Goal: Complete application form: Fill out and submit a form for a specific purpose

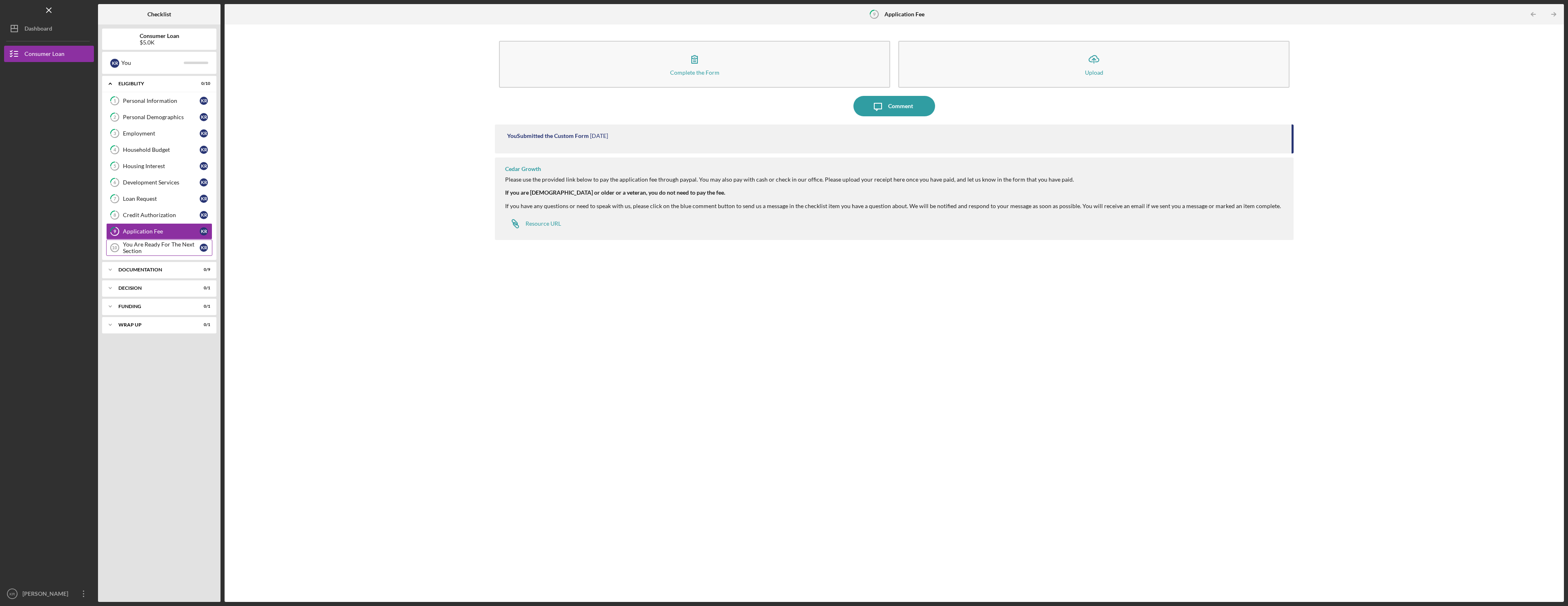
click at [161, 249] on div "You Are Ready For The Next Section" at bounding box center [161, 247] width 77 height 13
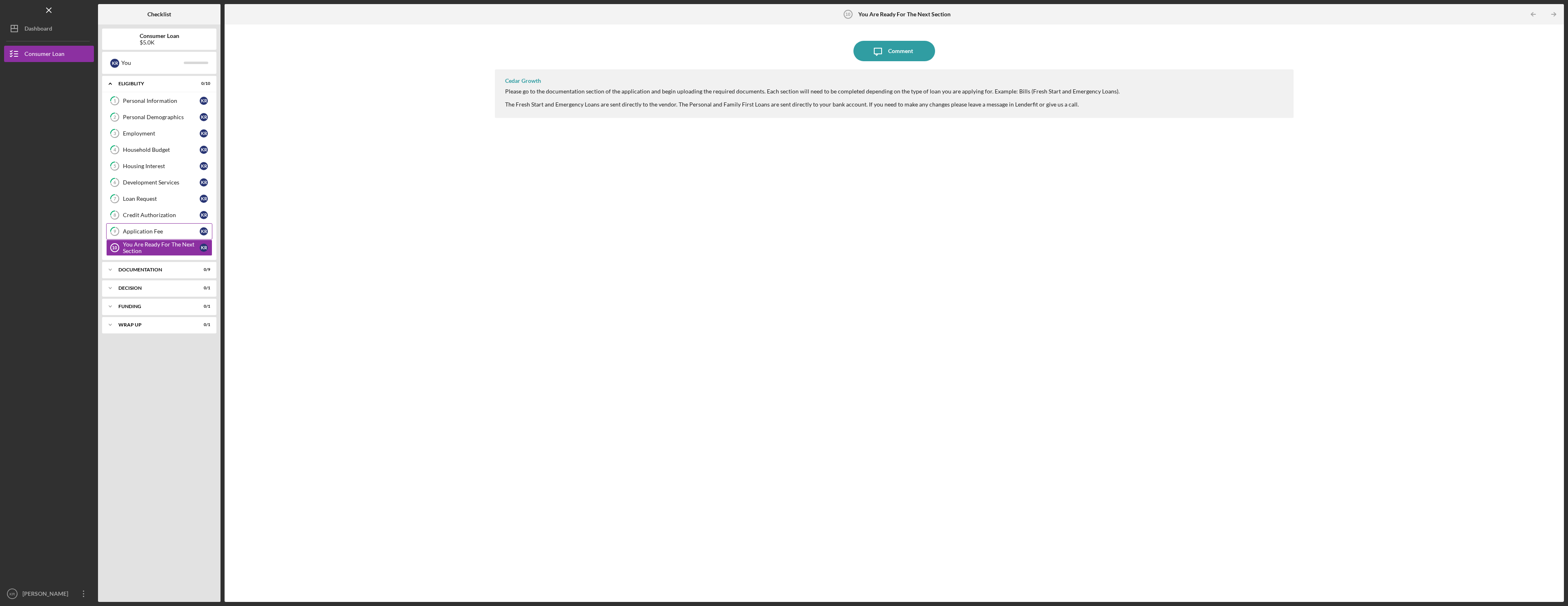
click at [165, 238] on link "9 Application Fee K R" at bounding box center [159, 231] width 106 height 16
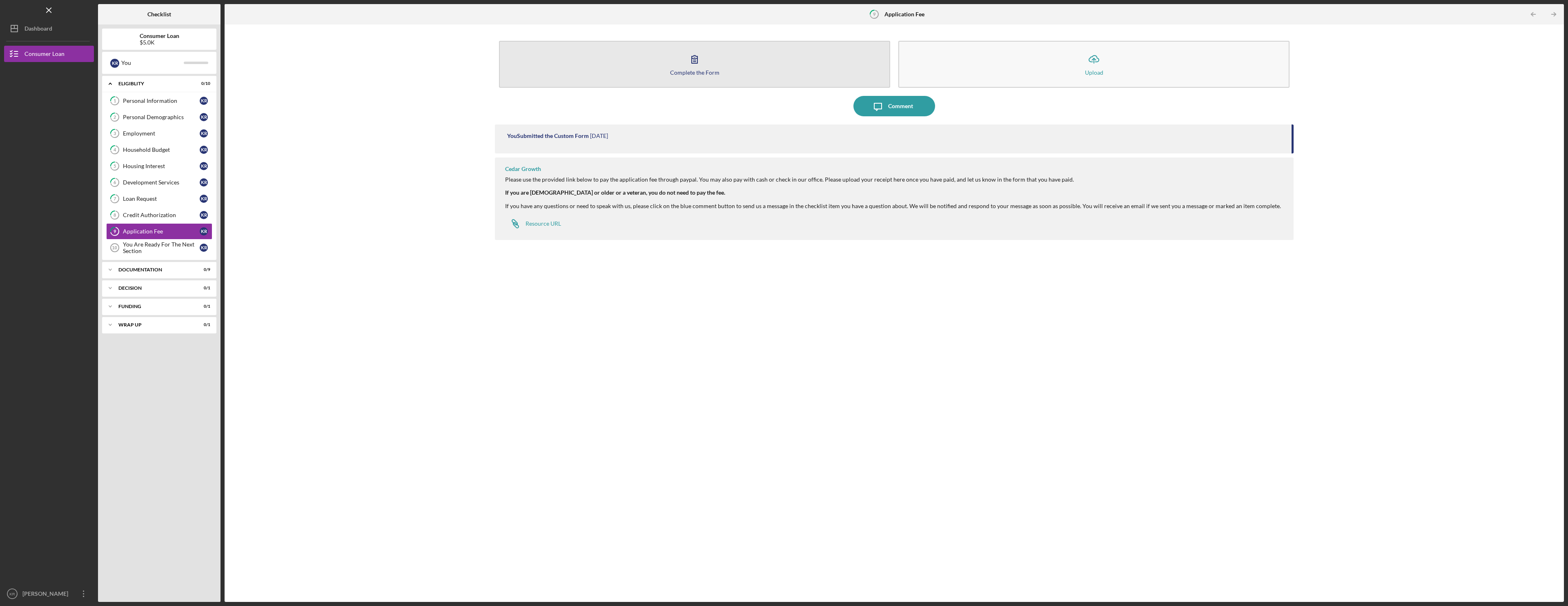
click at [744, 88] on div "Complete the Form Form Icon/Upload Upload" at bounding box center [894, 64] width 799 height 55
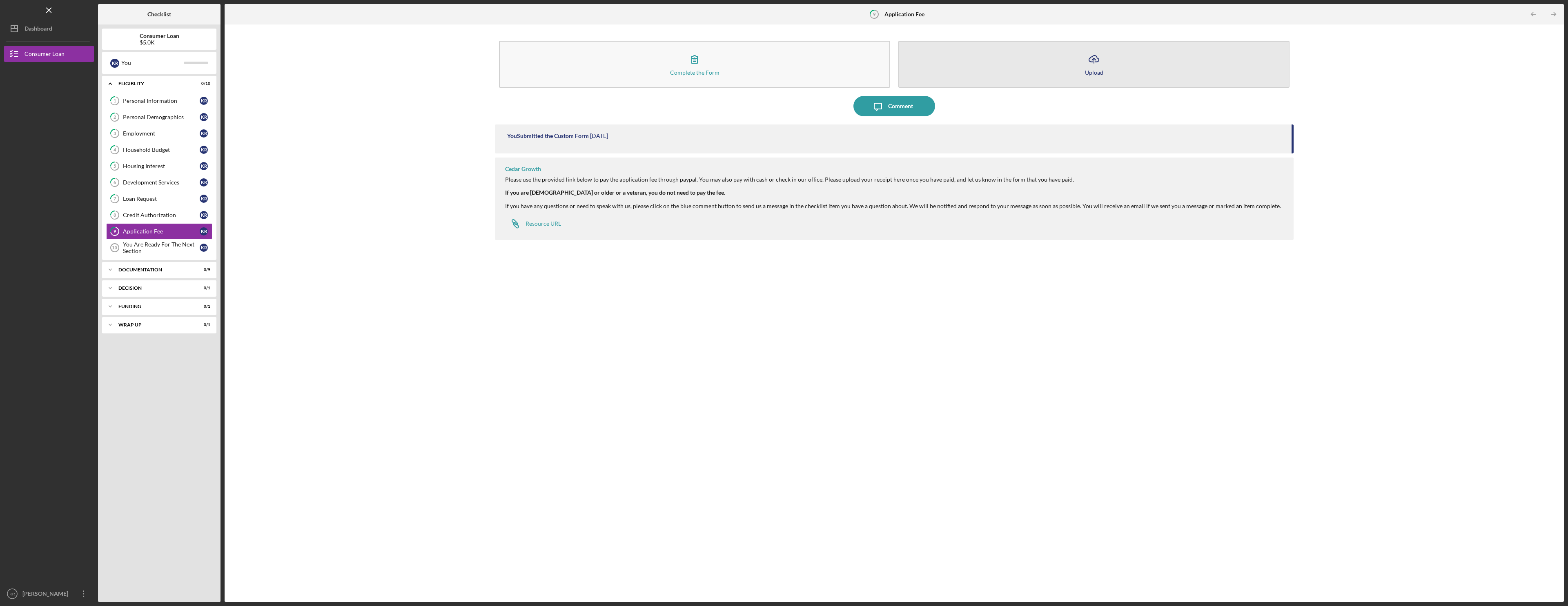
click at [1026, 64] on button "Icon/Upload Upload" at bounding box center [1094, 64] width 391 height 47
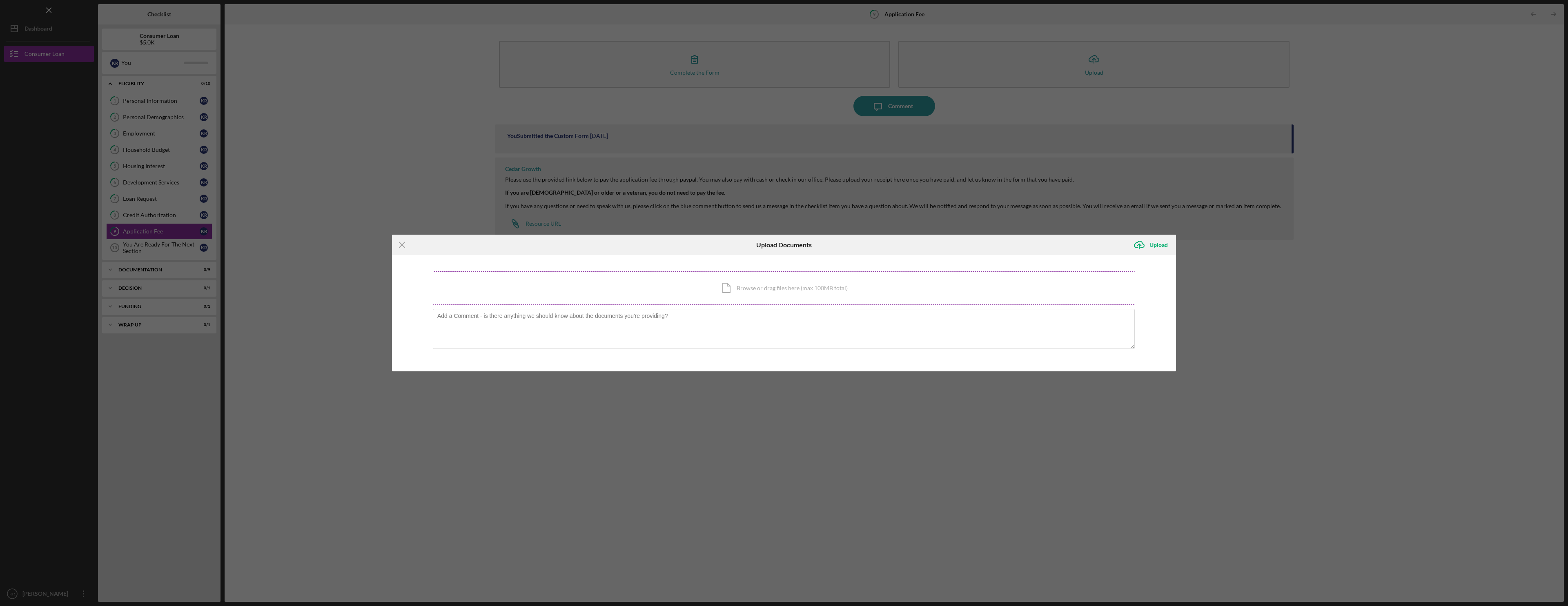
click at [710, 276] on div "Icon/Document Browse or drag files here (max 100MB total) Tap to choose files o…" at bounding box center [784, 288] width 702 height 33
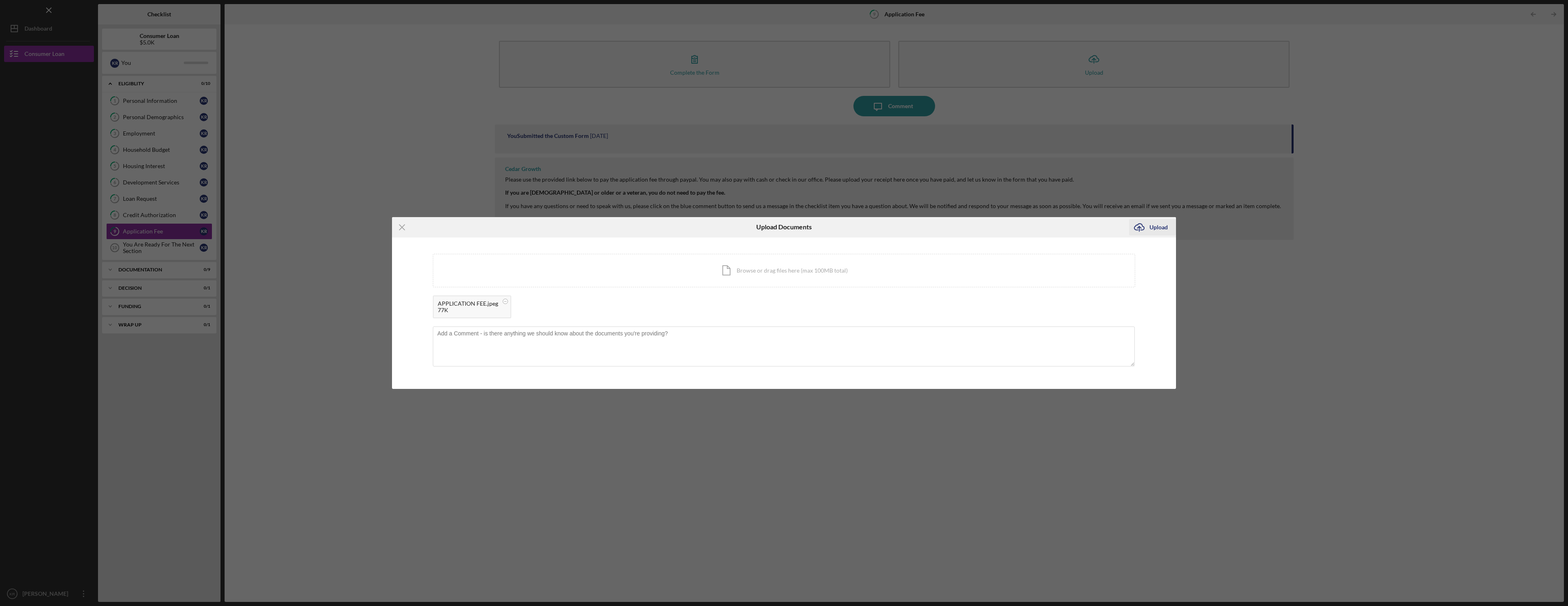
click at [1162, 226] on div "Upload" at bounding box center [1158, 227] width 18 height 16
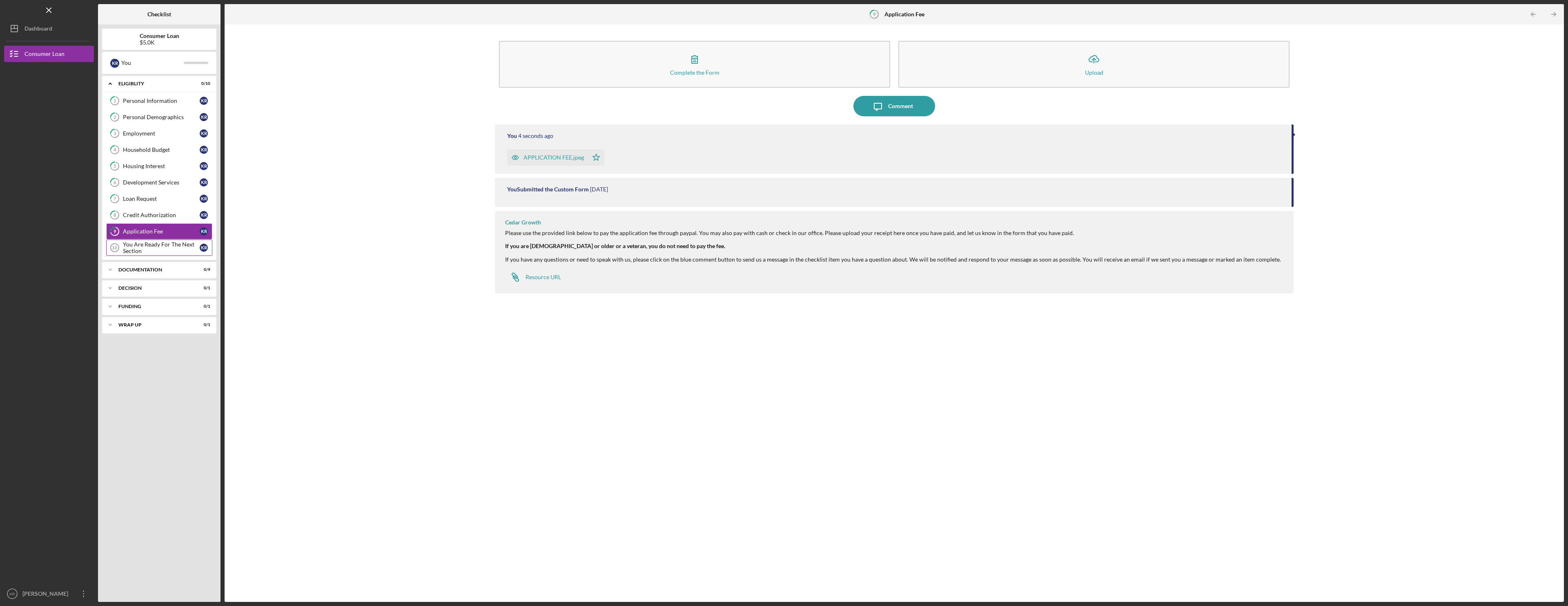
click at [135, 250] on div "You Are Ready For The Next Section" at bounding box center [161, 247] width 77 height 13
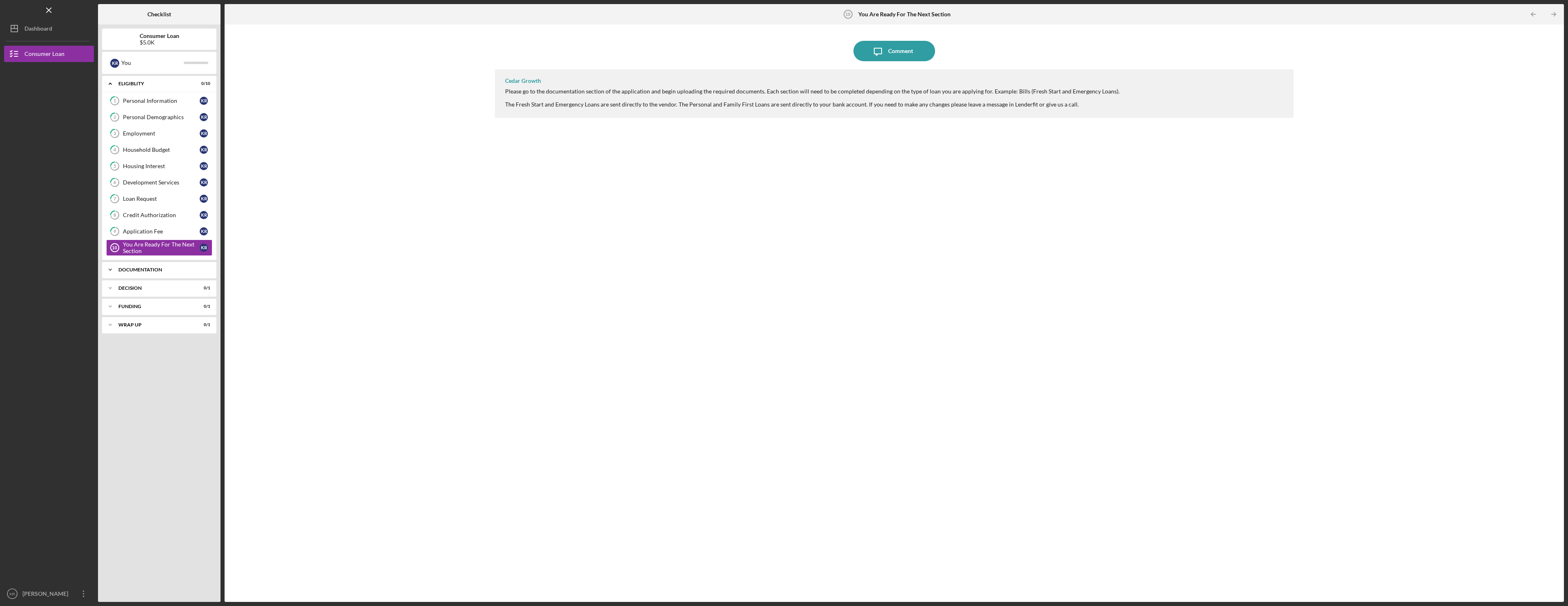
click at [137, 273] on div "Icon/Expander Documentation 0 / 9" at bounding box center [159, 270] width 114 height 16
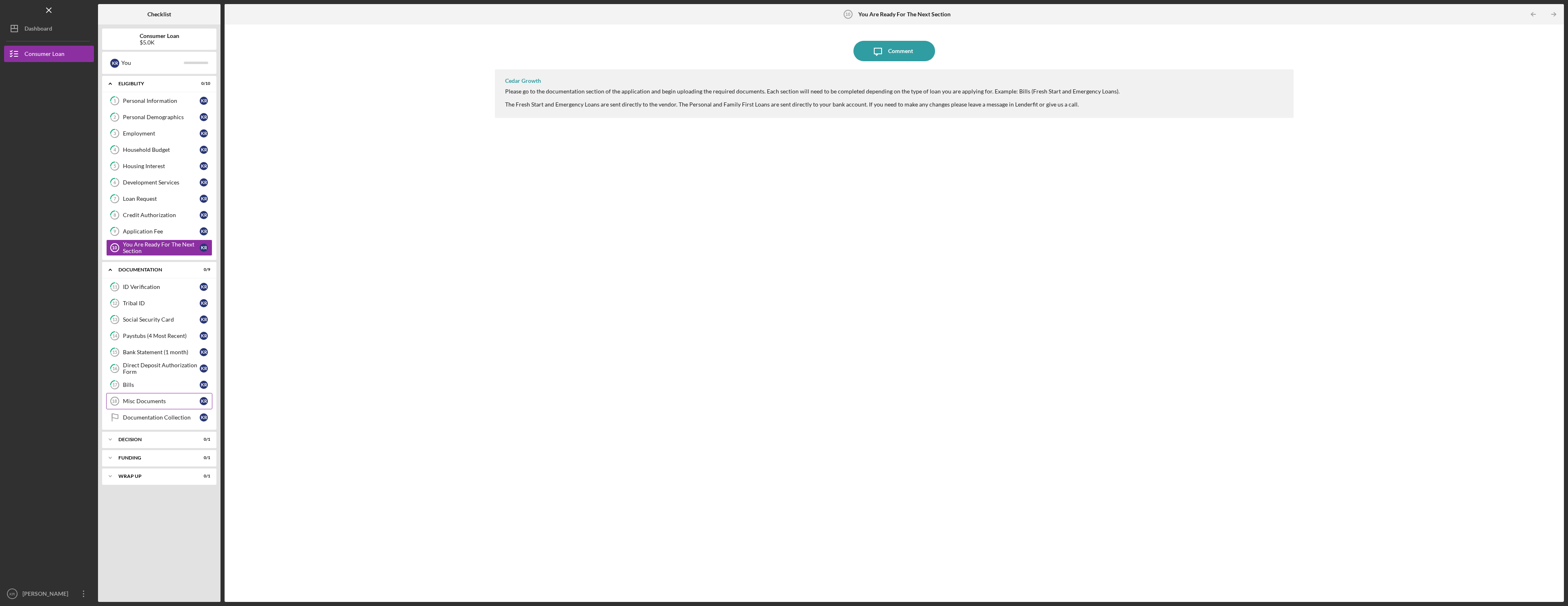
click at [141, 400] on div "Misc Documents" at bounding box center [161, 401] width 77 height 7
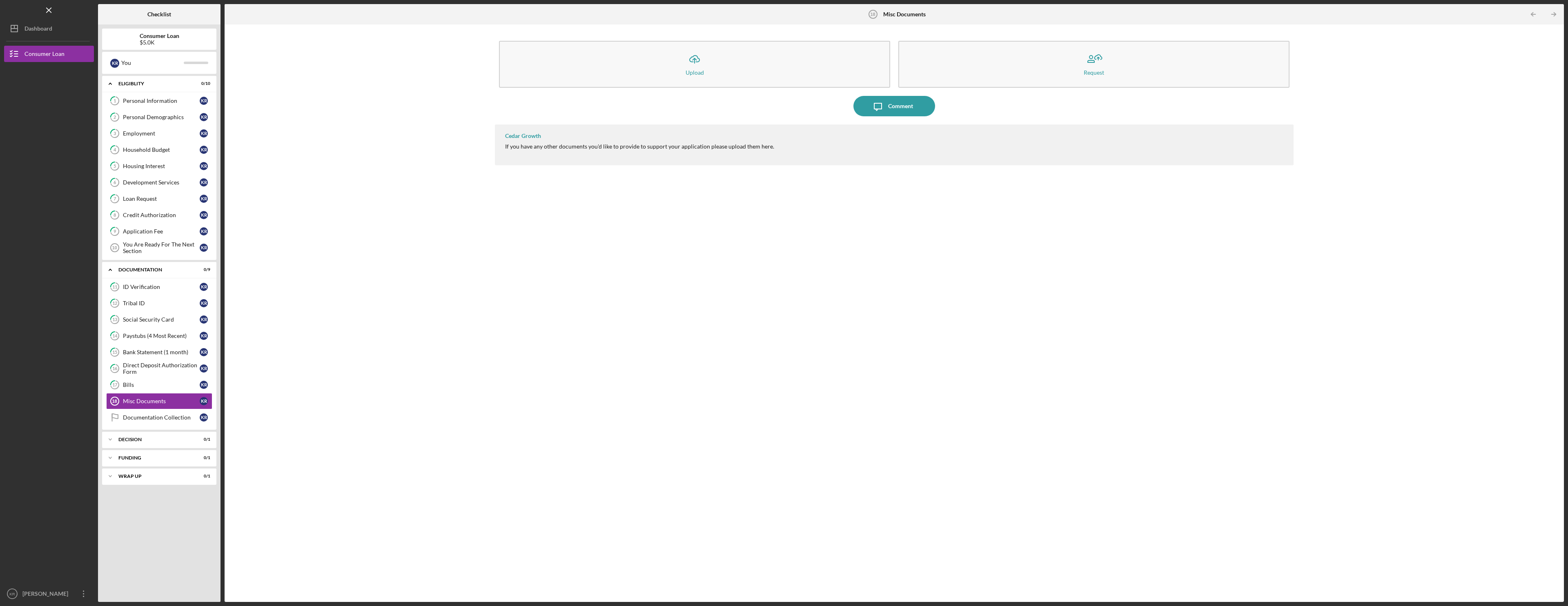
click at [145, 74] on div "K R You" at bounding box center [159, 63] width 114 height 22
click at [142, 64] on div "You" at bounding box center [152, 63] width 63 height 14
click at [162, 87] on div "Icon/Expander Eligiblity 0 / 10" at bounding box center [159, 84] width 114 height 17
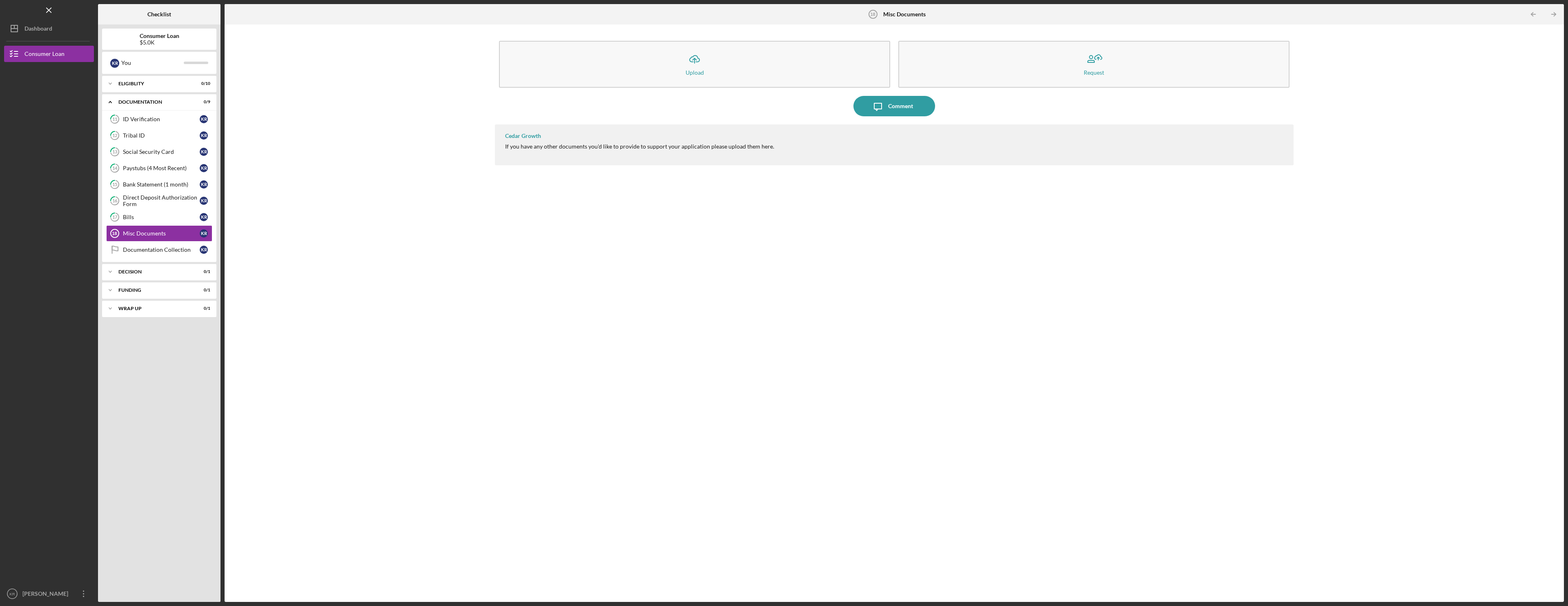
click at [151, 72] on div "K R You" at bounding box center [159, 63] width 114 height 22
click at [153, 91] on div "Icon/Expander Eligiblity 0 / 10" at bounding box center [159, 83] width 114 height 16
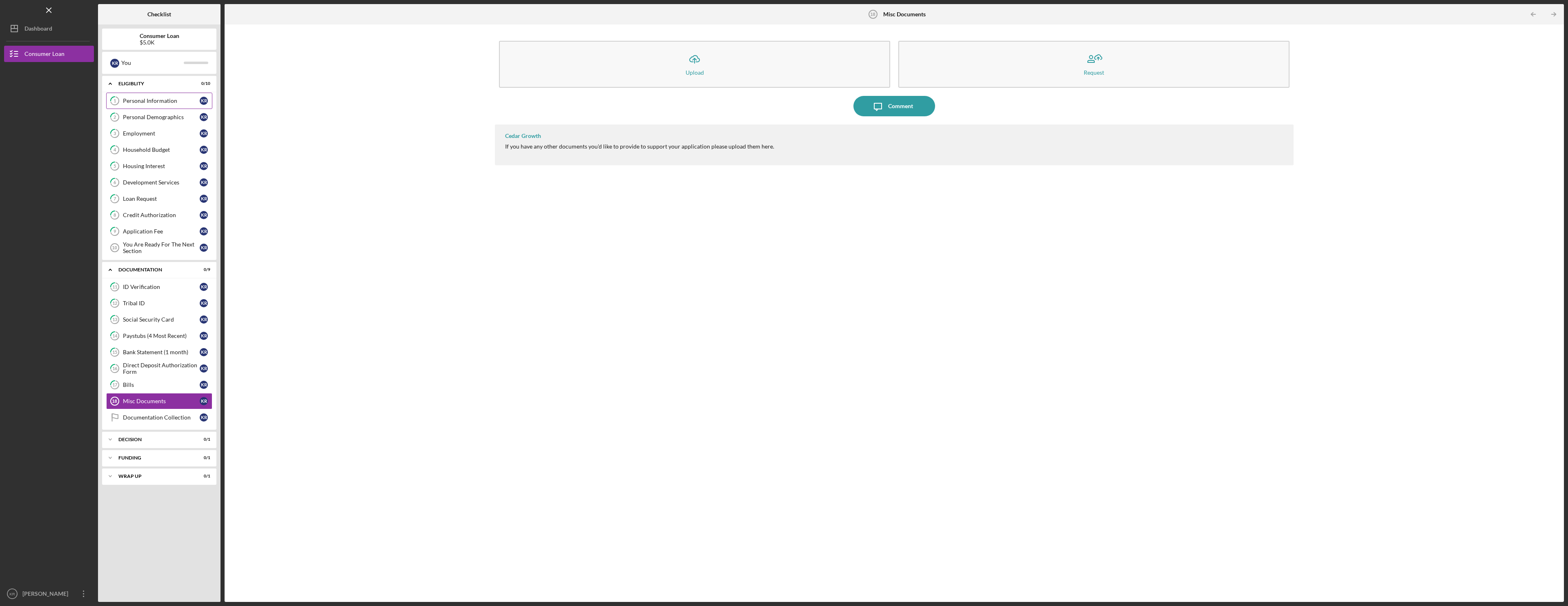
click at [150, 106] on link "1 Personal Information K R" at bounding box center [159, 100] width 106 height 16
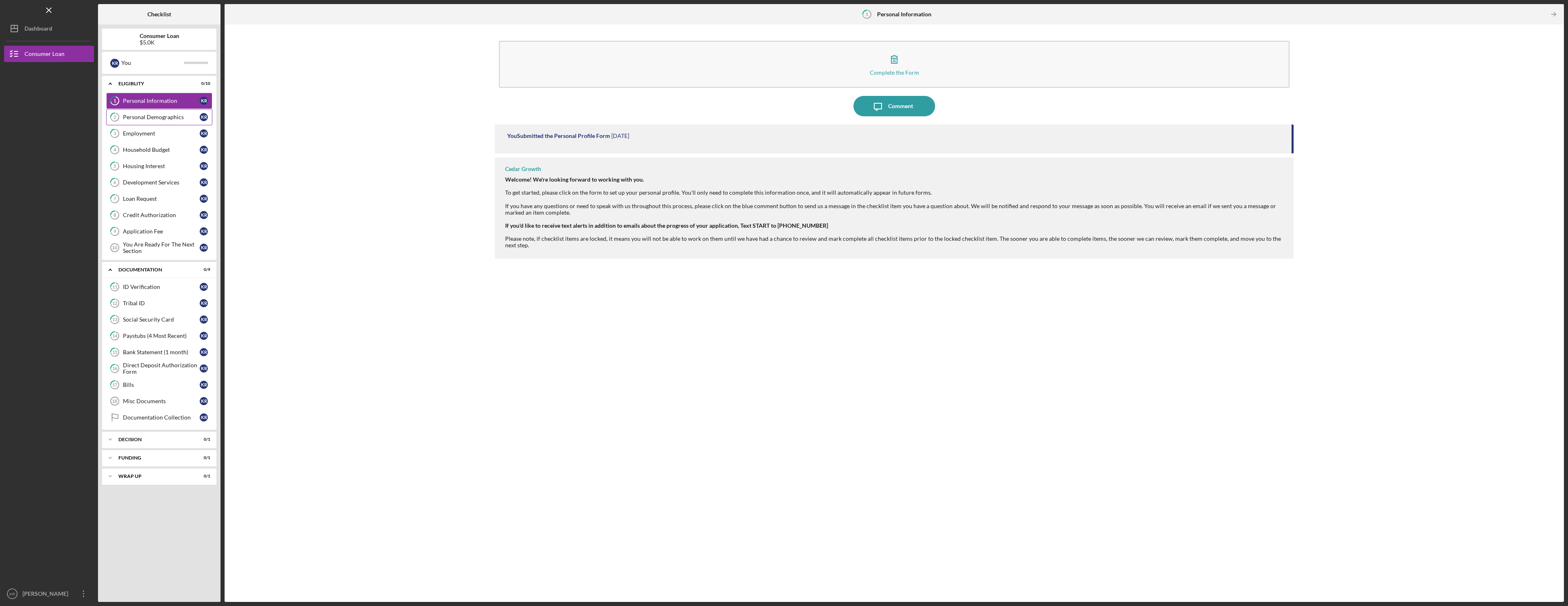
click at [113, 116] on icon "2" at bounding box center [115, 117] width 21 height 21
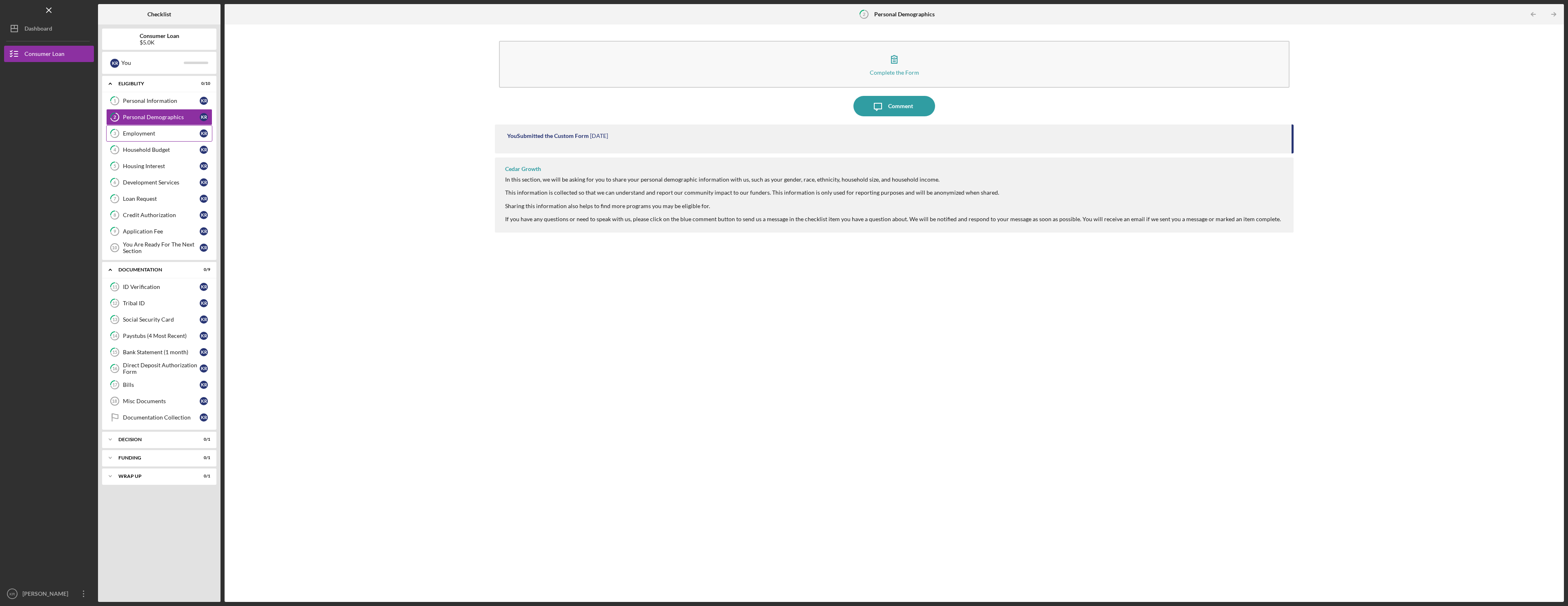
click at [175, 139] on link "3 Employment K R" at bounding box center [159, 133] width 106 height 16
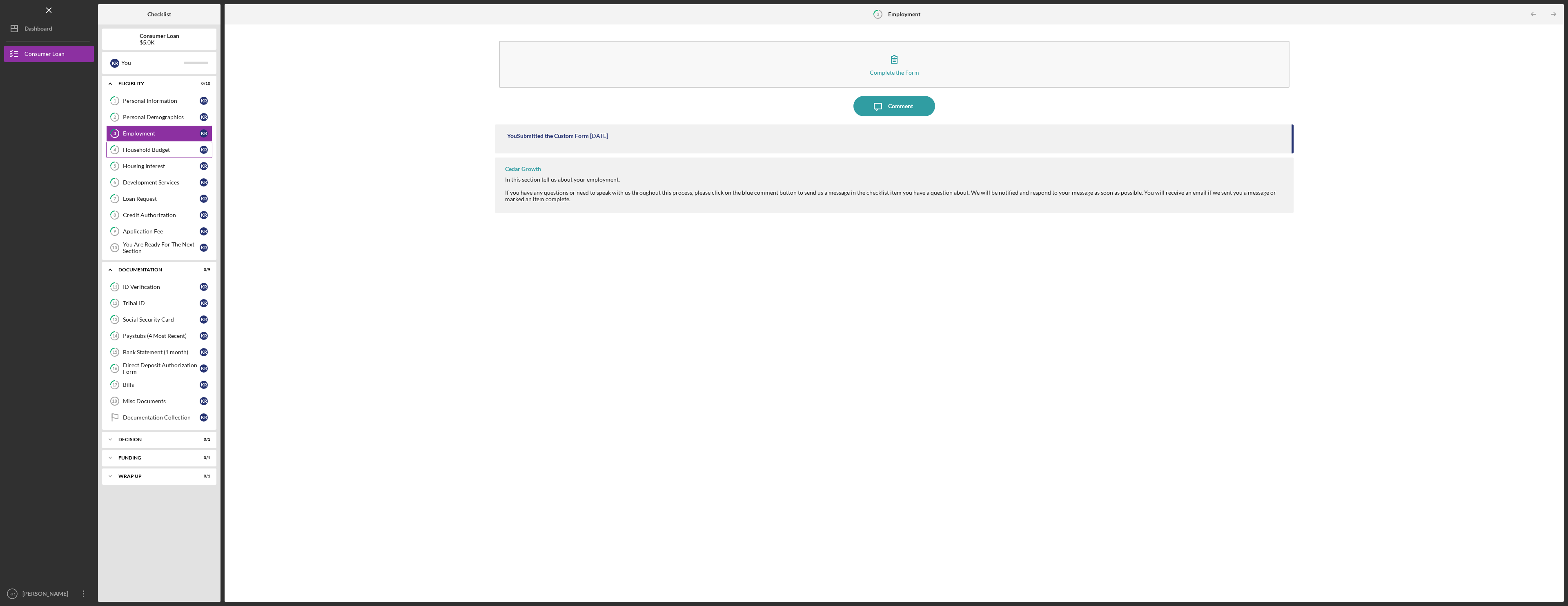
click at [172, 151] on div "Household Budget" at bounding box center [161, 150] width 77 height 7
click at [167, 162] on link "5 Housing Interest K R" at bounding box center [159, 166] width 106 height 16
click at [162, 192] on link "7 Loan Request K R" at bounding box center [159, 198] width 106 height 16
click at [158, 185] on div "Development Services" at bounding box center [161, 182] width 77 height 7
click at [156, 201] on div "Loan Request" at bounding box center [161, 198] width 77 height 7
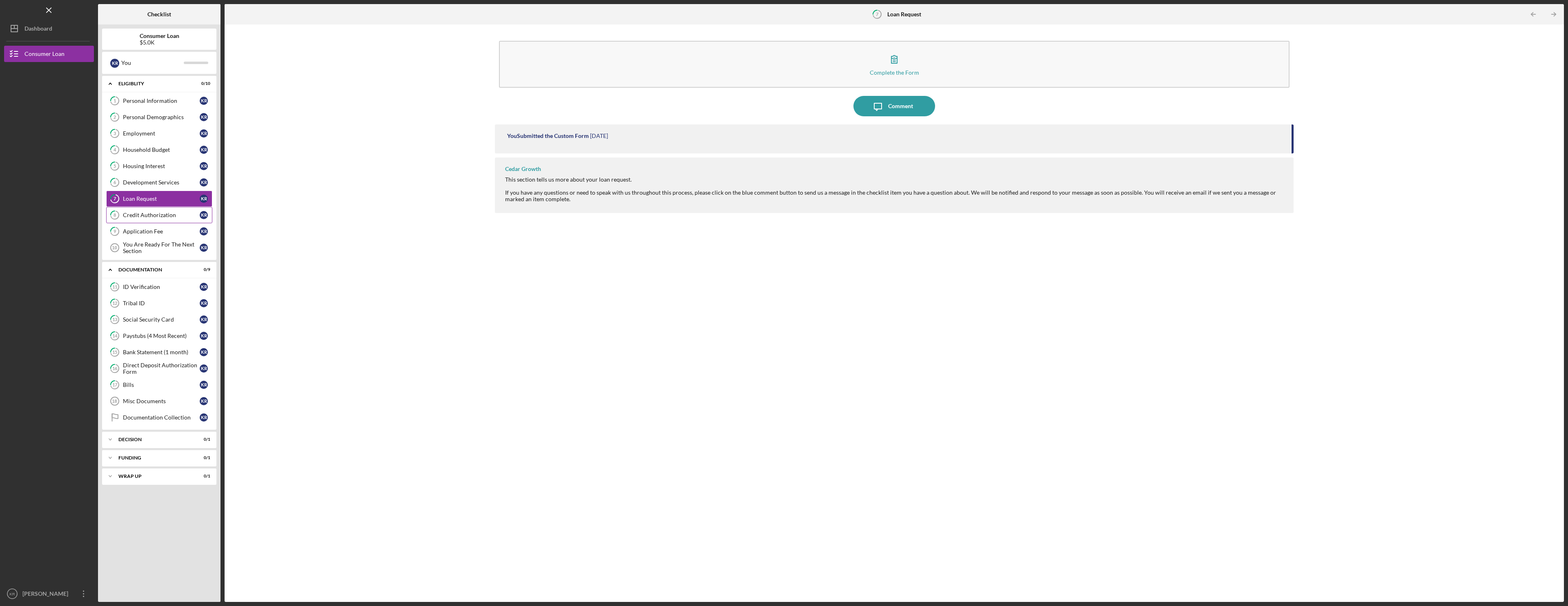
click at [153, 215] on div "Credit Authorization" at bounding box center [161, 215] width 77 height 7
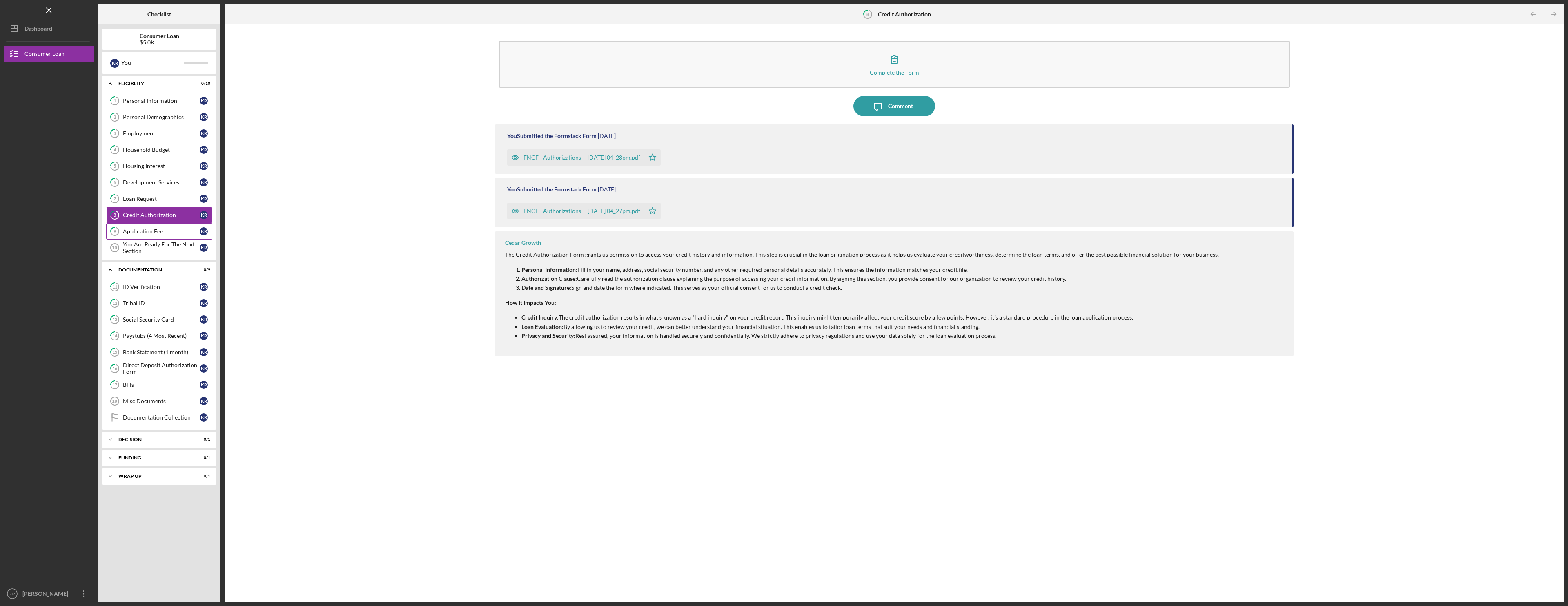
click at [153, 234] on div "Application Fee" at bounding box center [161, 231] width 77 height 7
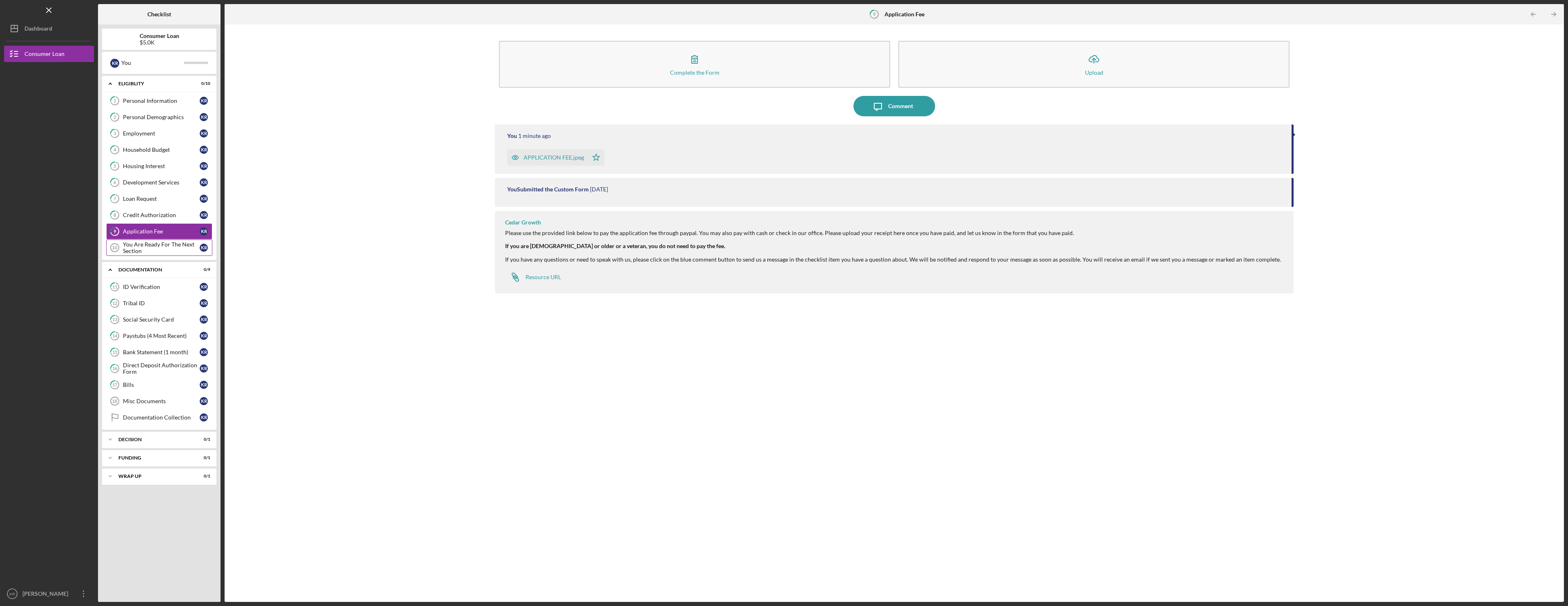
click at [151, 253] on div "You Are Ready For The Next Section" at bounding box center [161, 247] width 77 height 13
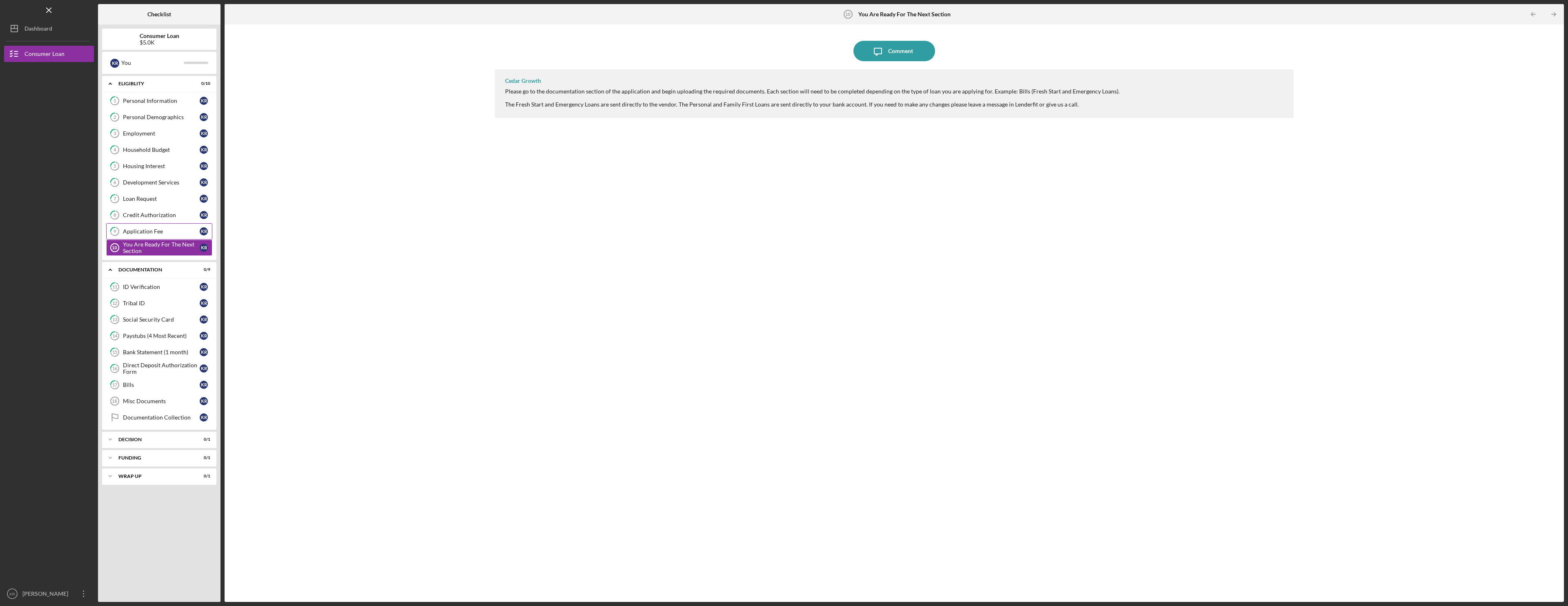
click at [154, 235] on div "Application Fee" at bounding box center [161, 231] width 77 height 7
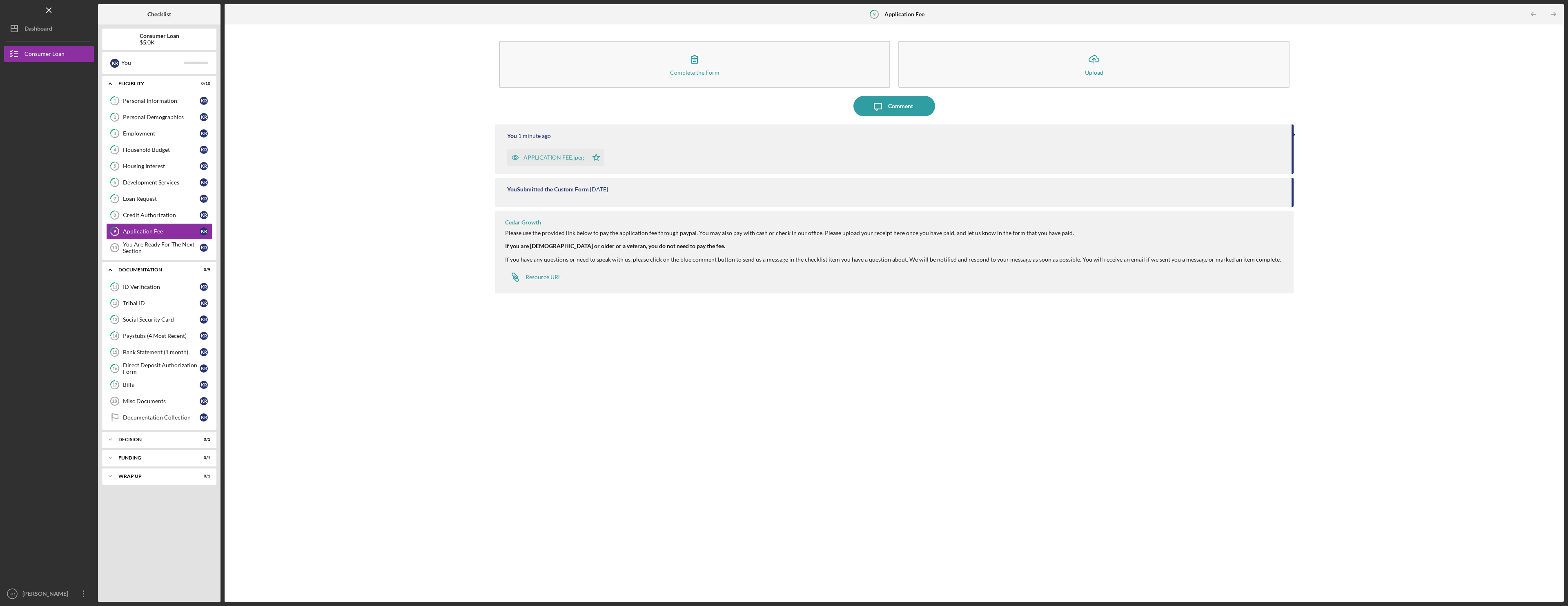
click at [673, 95] on div "Complete the Form Form Icon/Upload Upload" at bounding box center [894, 66] width 799 height 59
click at [673, 75] on div "Complete the Form" at bounding box center [695, 72] width 49 height 6
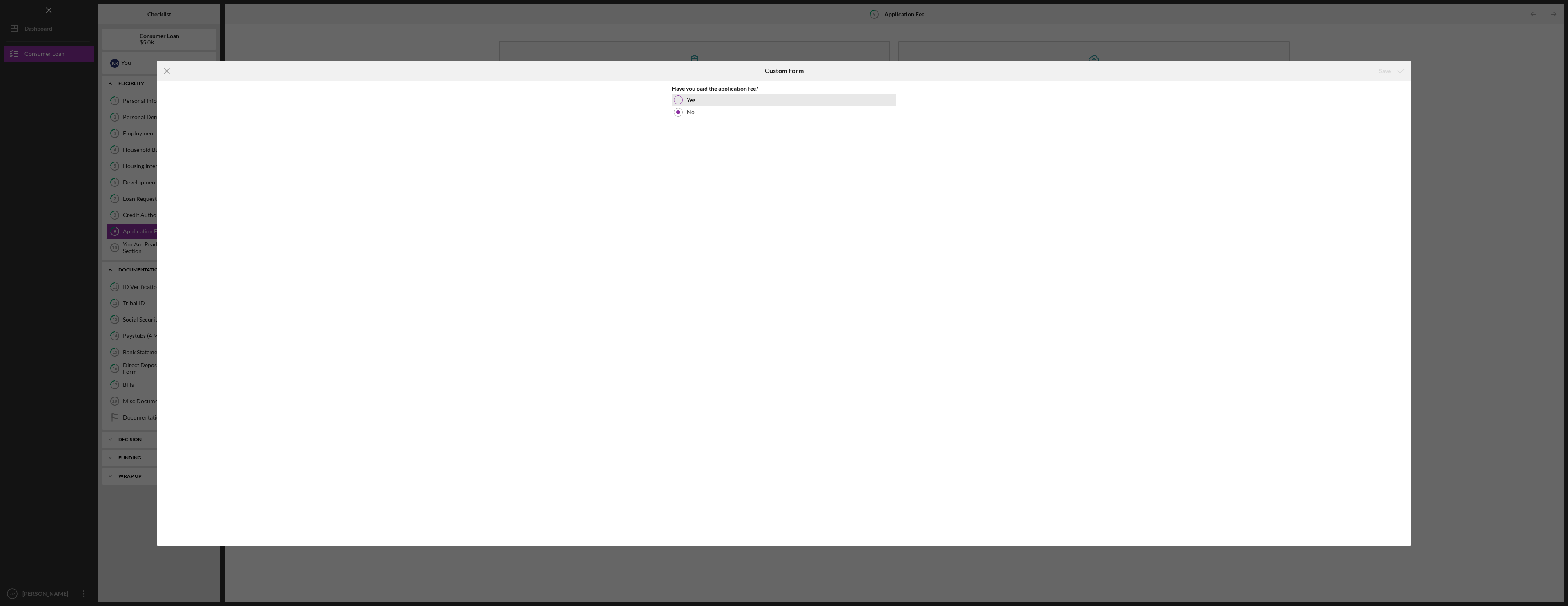
click at [685, 103] on div "Yes" at bounding box center [784, 100] width 225 height 12
drag, startPoint x: 1392, startPoint y: 69, endPoint x: 1385, endPoint y: 69, distance: 7.0
click at [1391, 69] on icon "submit" at bounding box center [1401, 71] width 21 height 21
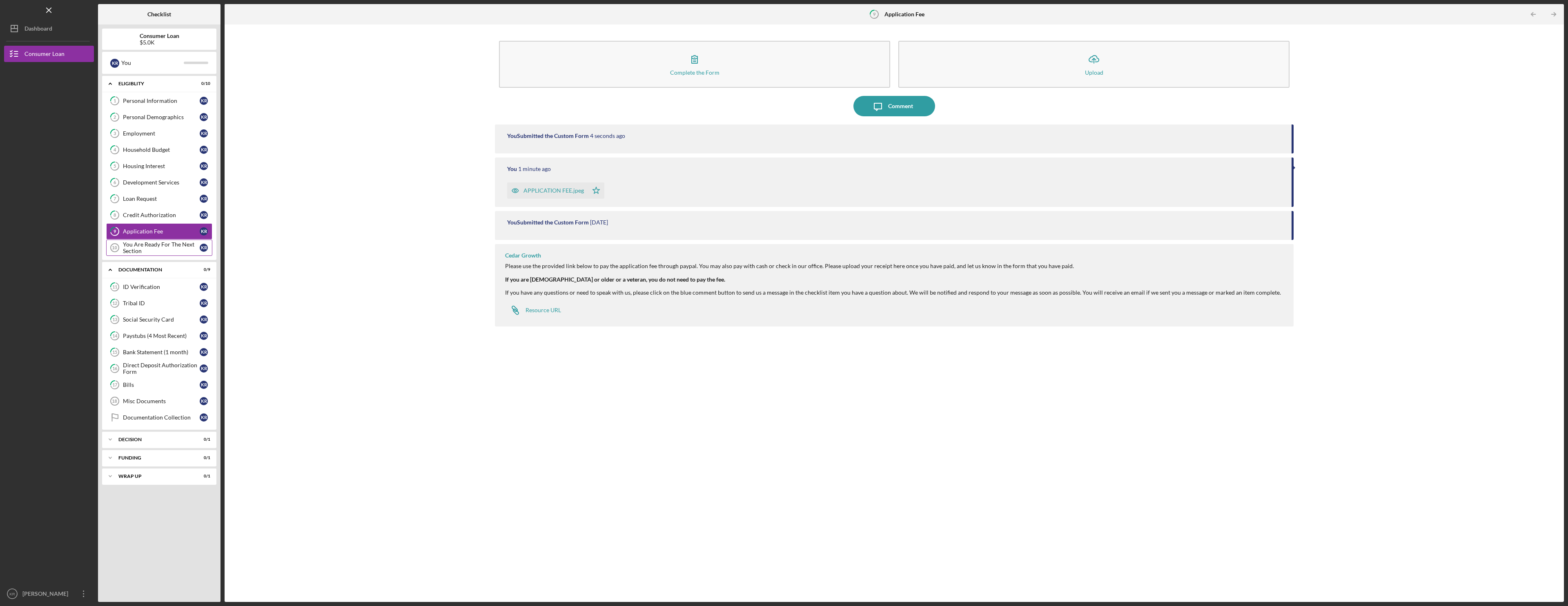
click at [149, 251] on div "You Are Ready For The Next Section" at bounding box center [161, 247] width 77 height 13
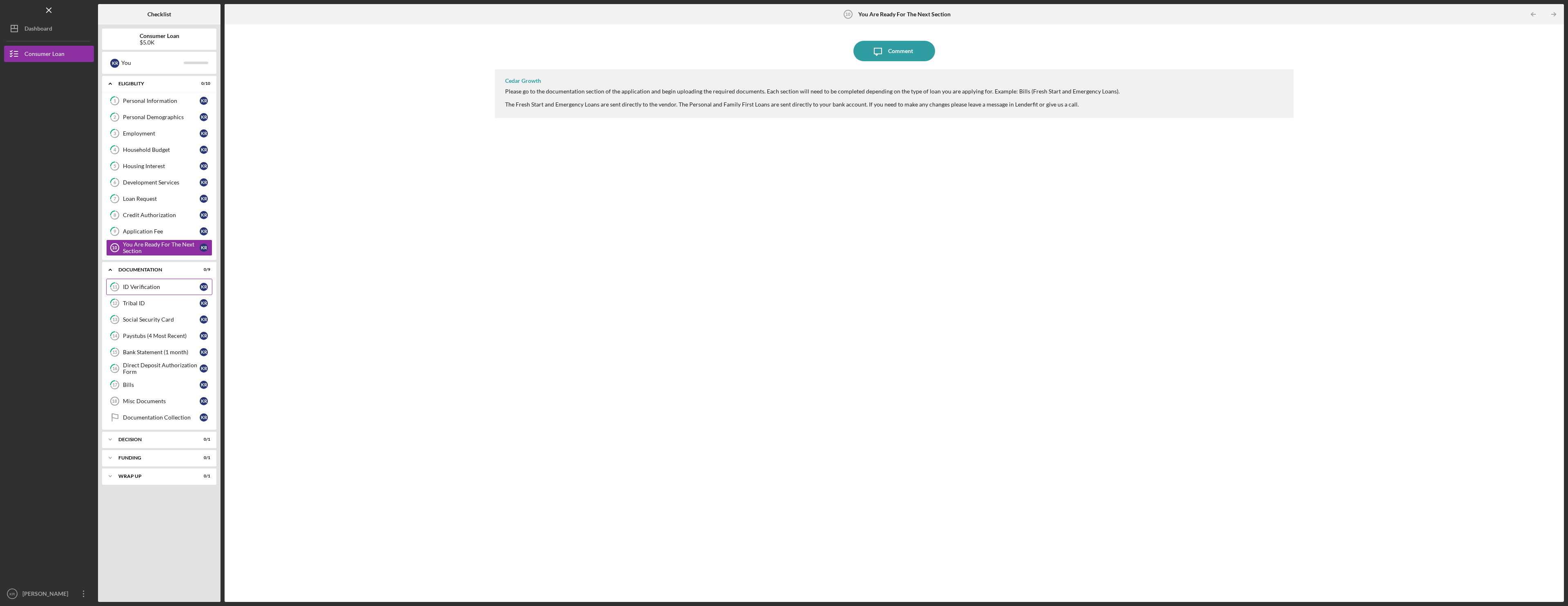
click at [152, 291] on link "11 ID Verification K R" at bounding box center [159, 287] width 106 height 16
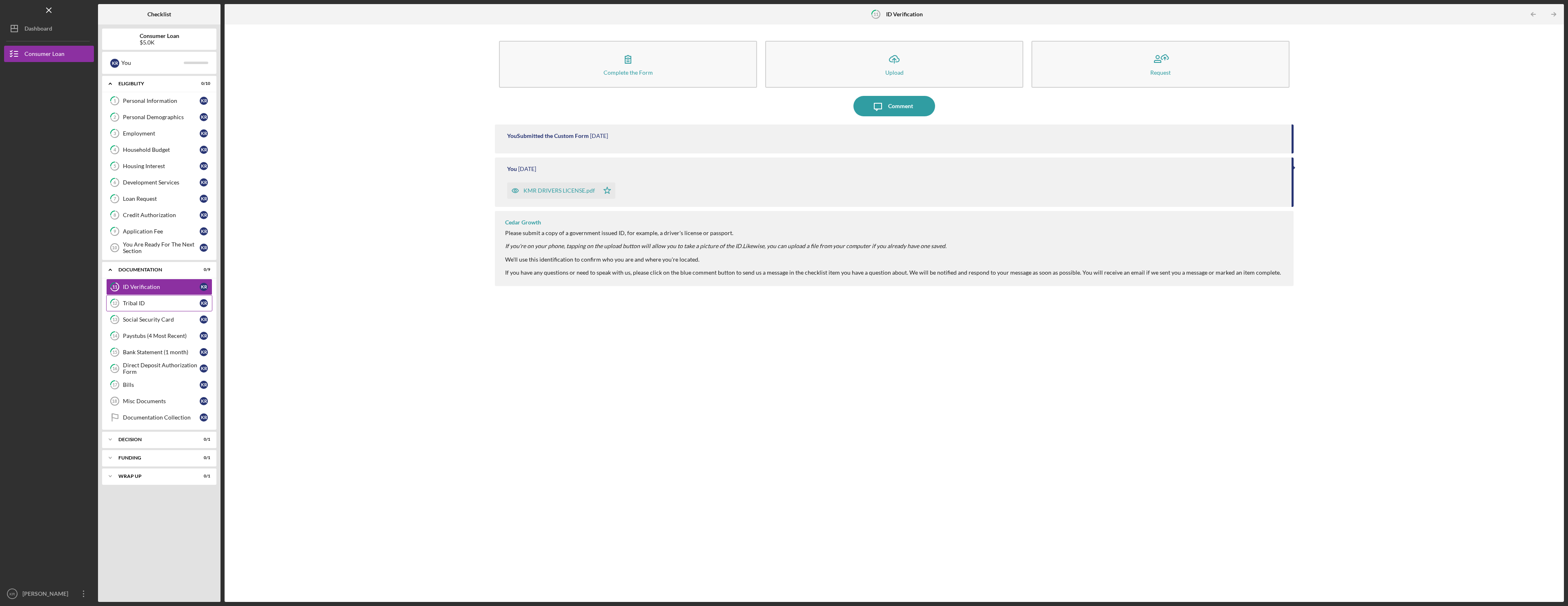
click at [150, 300] on div "Tribal ID" at bounding box center [161, 303] width 77 height 7
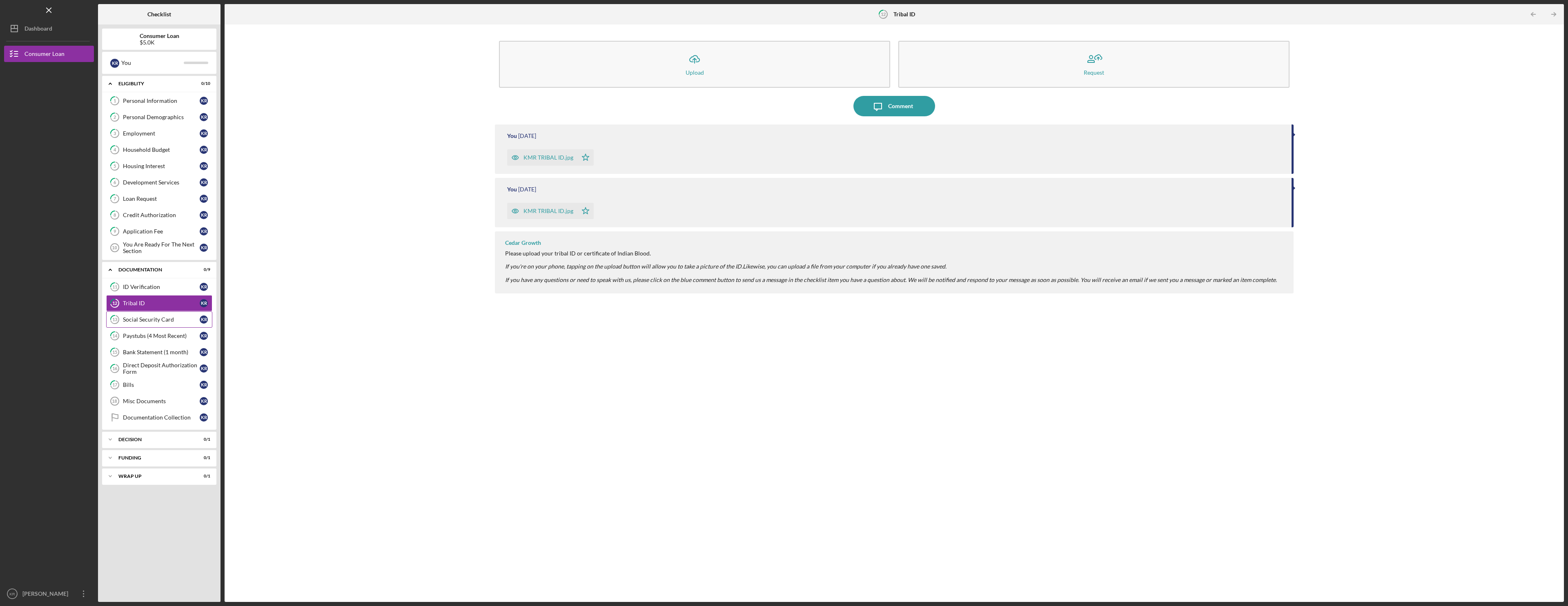
click at [142, 325] on link "13 Social Security Card K R" at bounding box center [159, 319] width 106 height 16
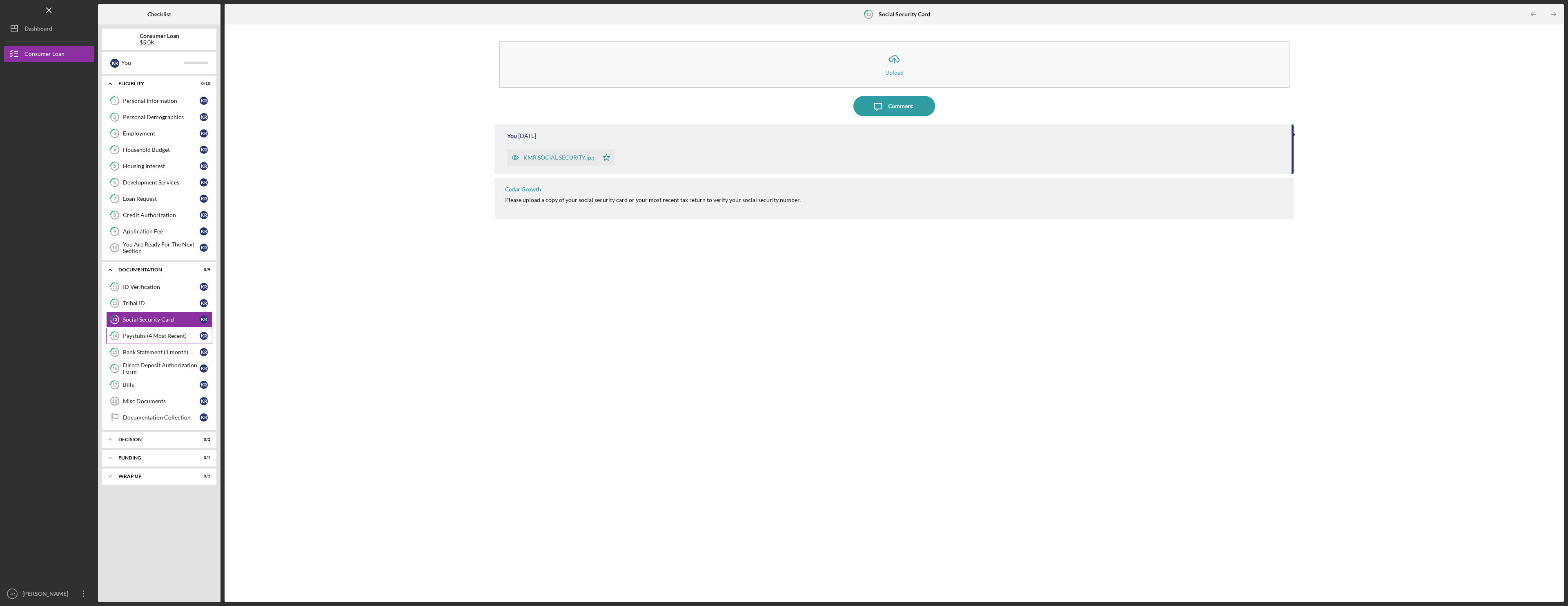
click at [141, 338] on div "Paystubs (4 Most Recent)" at bounding box center [161, 336] width 77 height 7
click at [139, 417] on div "Documentation Collection" at bounding box center [161, 417] width 77 height 7
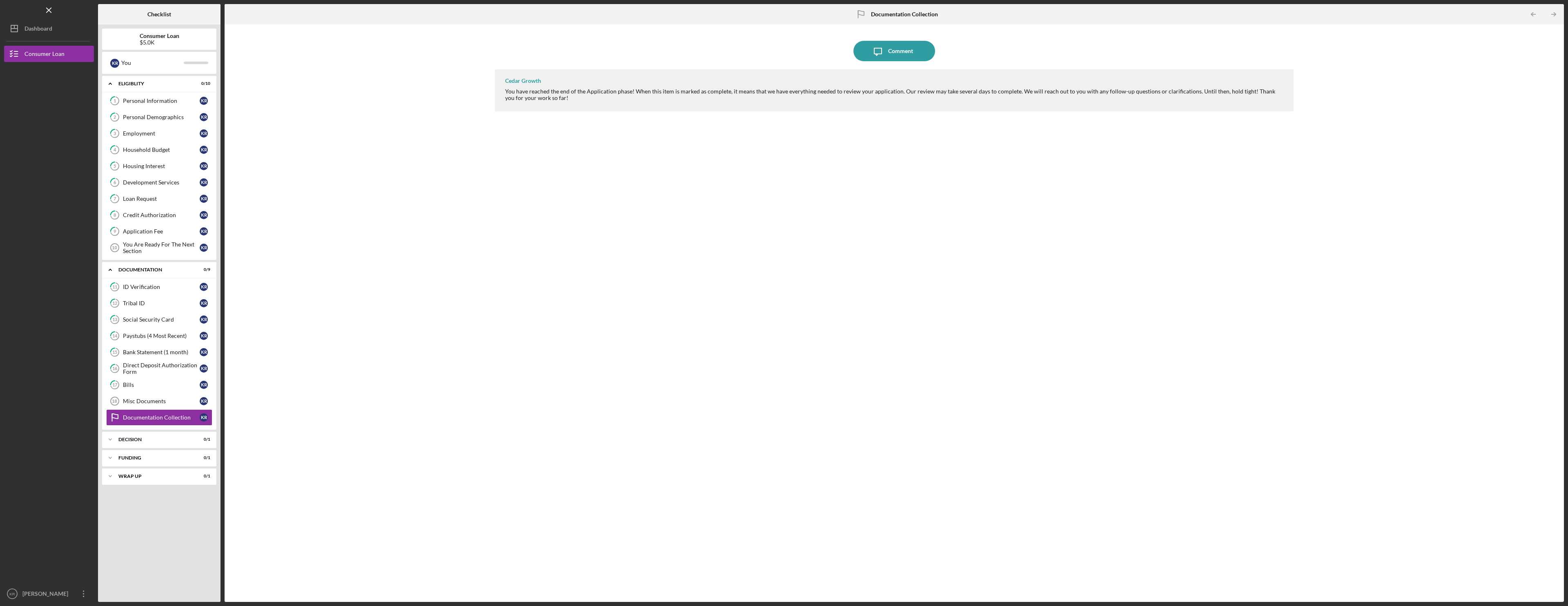
click at [903, 39] on div at bounding box center [894, 38] width 799 height 4
click at [905, 54] on div "Comment" at bounding box center [900, 51] width 25 height 21
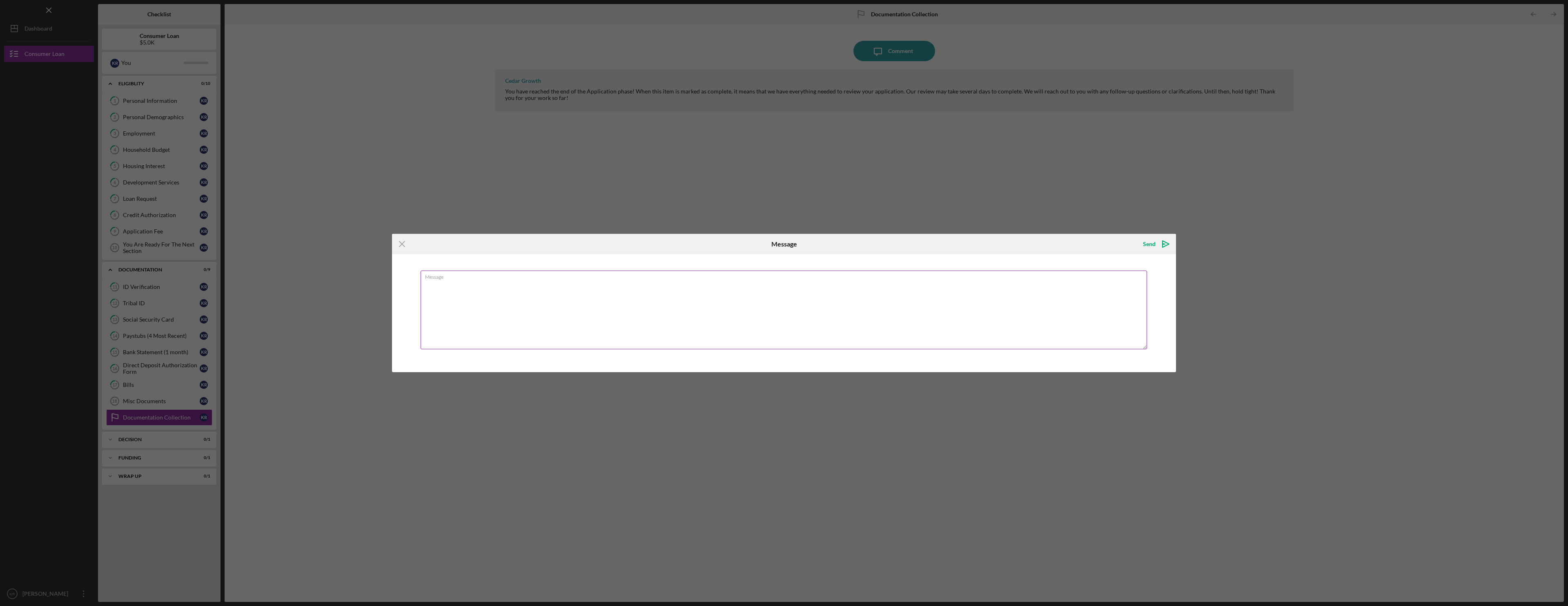
click at [555, 315] on textarea "Message" at bounding box center [783, 310] width 726 height 78
type textarea "I've completed all the sections. I'm not sure how to submit this application?"
click at [1148, 248] on div "Send" at bounding box center [1149, 244] width 13 height 16
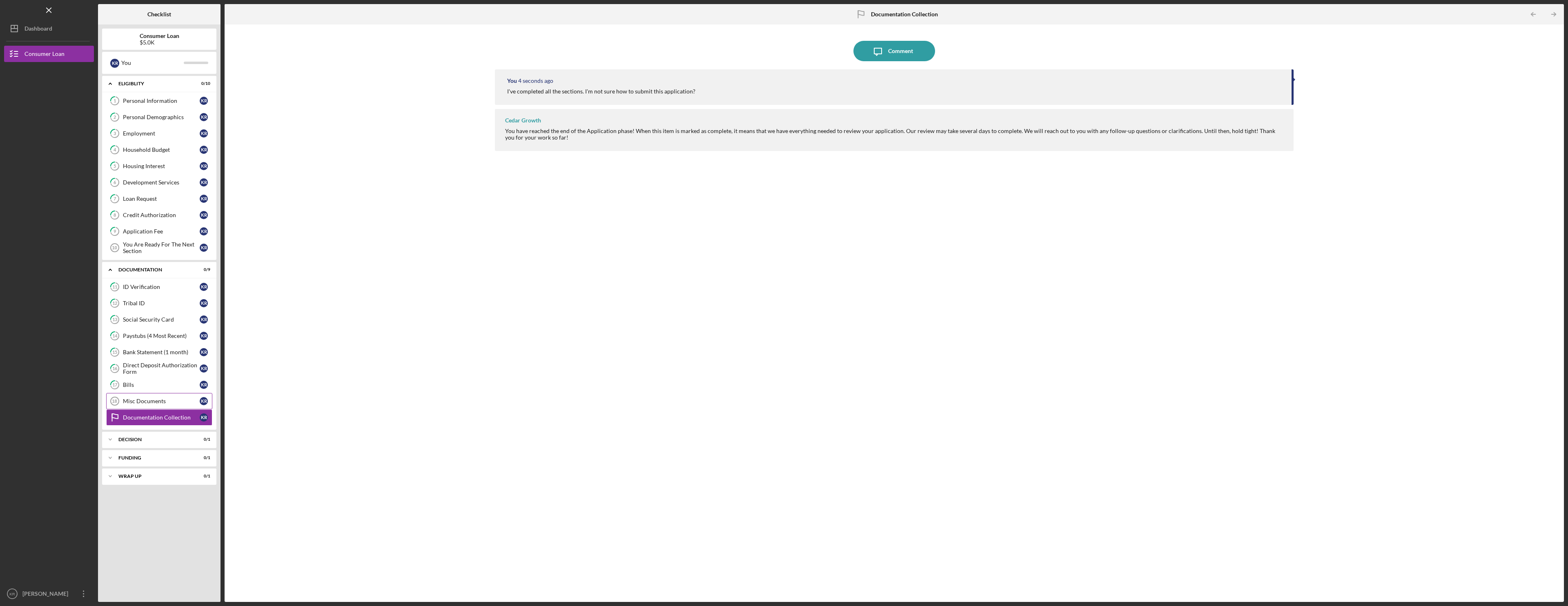
click at [164, 405] on link "Misc Documents 18 Misc Documents K R" at bounding box center [159, 401] width 106 height 16
